Goal: Task Accomplishment & Management: Manage account settings

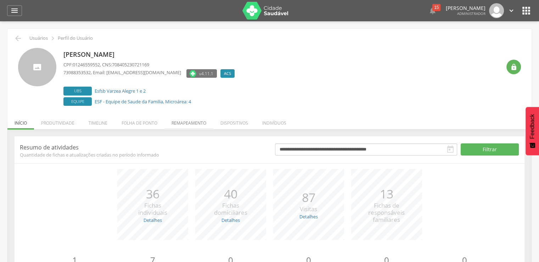
click at [175, 126] on li "Remapeamento" at bounding box center [188, 121] width 49 height 17
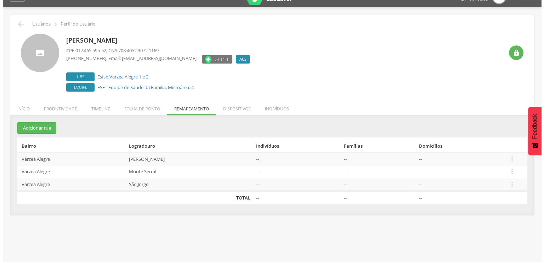
scroll to position [21, 0]
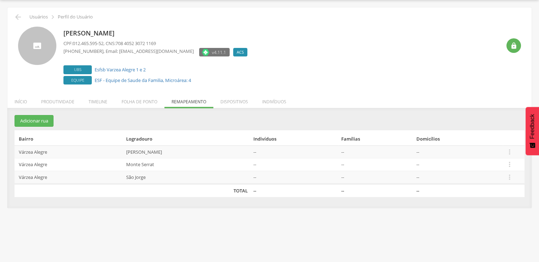
click at [506, 163] on td " Editar Alocar famílias Desalocar famílias Desvincular ACS" at bounding box center [514, 164] width 22 height 13
click at [510, 163] on icon "" at bounding box center [510, 164] width 8 height 8
click at [503, 129] on link "Alocar famílias" at bounding box center [485, 127] width 56 height 9
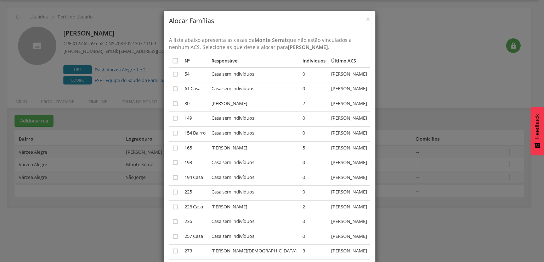
scroll to position [35, 0]
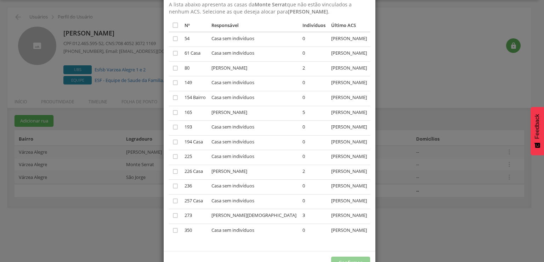
click at [398, 166] on div "× Alocar Famílias A lista abaixo apresenta as casas da Monte Serrat que não est…" at bounding box center [272, 131] width 544 height 262
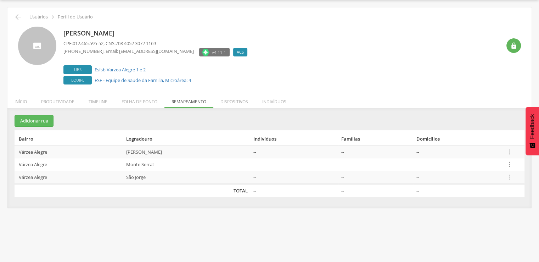
click at [513, 164] on icon "" at bounding box center [510, 164] width 8 height 8
click at [491, 136] on link "Desalocar famílias" at bounding box center [485, 136] width 56 height 9
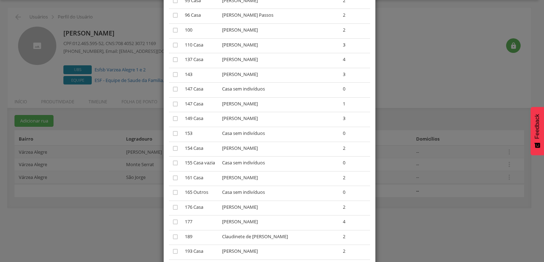
scroll to position [248, 0]
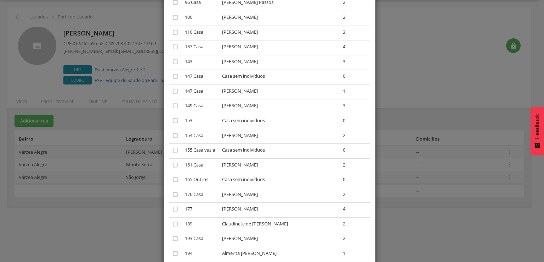
click at [281, 165] on td "[PERSON_NAME]" at bounding box center [279, 165] width 121 height 15
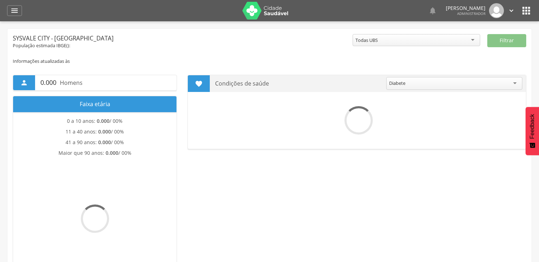
click at [527, 14] on icon "" at bounding box center [526, 10] width 11 height 11
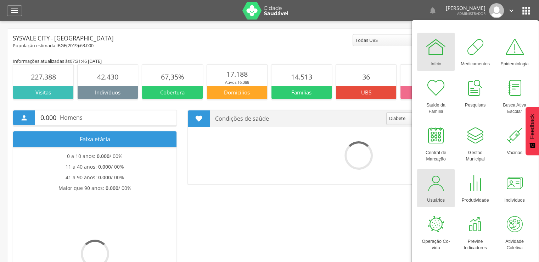
click at [450, 182] on link "Usuários" at bounding box center [436, 188] width 38 height 38
